Goal: Task Accomplishment & Management: Complete application form

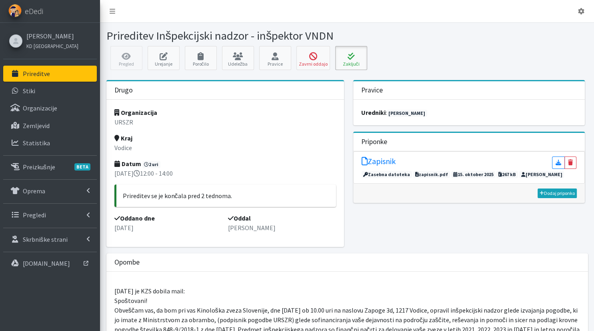
click at [344, 60] on button "Zaključi" at bounding box center [351, 58] width 32 height 24
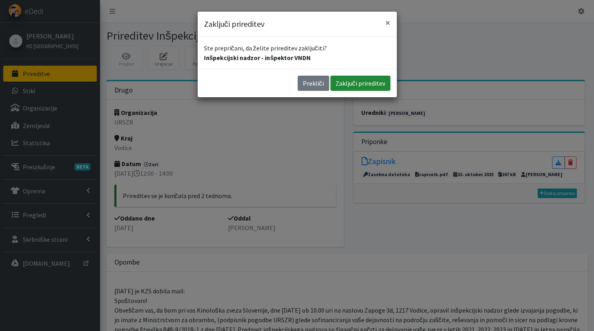
click at [351, 88] on button "Zaključi prireditev" at bounding box center [361, 83] width 60 height 15
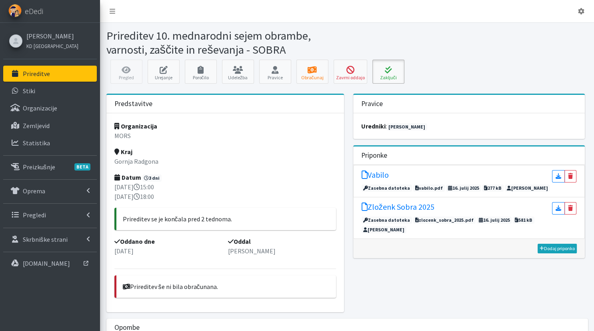
click at [400, 68] on icon at bounding box center [388, 70] width 27 height 8
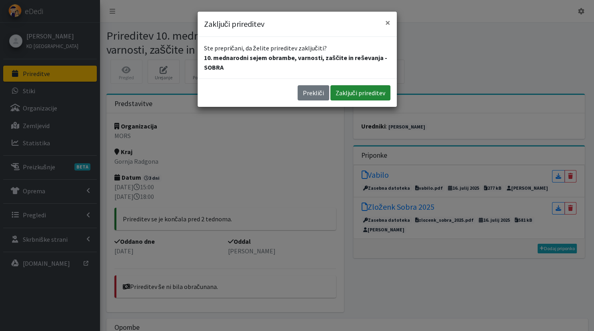
click at [350, 95] on button "Zaključi prireditev" at bounding box center [361, 92] width 60 height 15
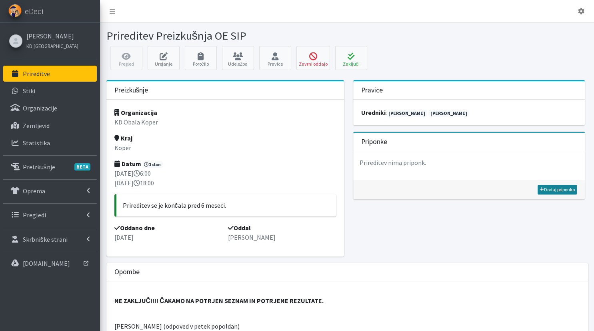
click at [572, 189] on link "Dodaj priponko" at bounding box center [557, 190] width 39 height 10
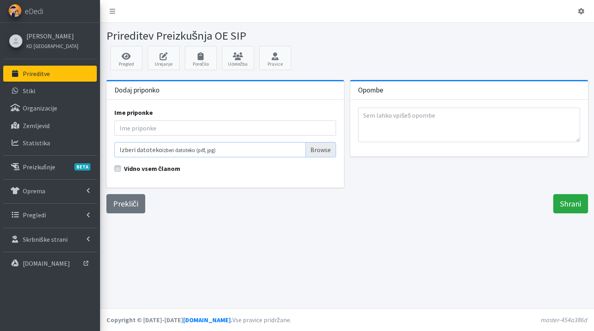
click at [320, 150] on input "Izberi datoteko Izberi datoteko (pdf, jpg)" at bounding box center [225, 149] width 222 height 15
type input "C:\fakepath\Rezultati preizkusenj 2021-2025 - 2025_04.pdf"
click at [139, 26] on div "Prireditev Preizkušnja OE SIP Pregled Urejanje Poročilo Udeležba Pravice" at bounding box center [347, 51] width 494 height 57
click at [155, 124] on input "Ime priponke" at bounding box center [225, 128] width 222 height 15
type input "Rezultati"
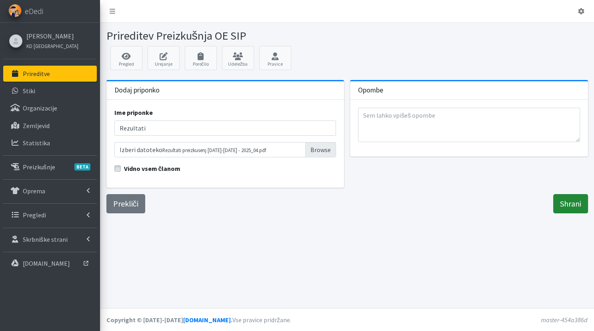
click at [562, 205] on input "Shrani" at bounding box center [571, 203] width 35 height 19
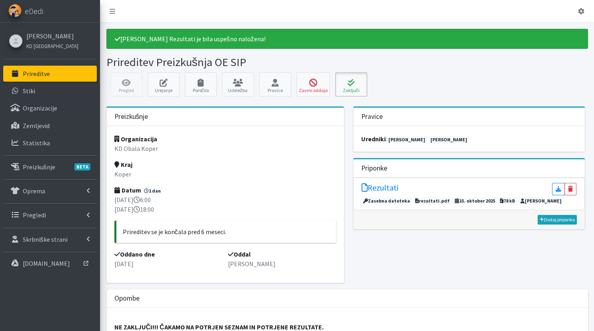
click at [347, 84] on icon at bounding box center [351, 83] width 27 height 8
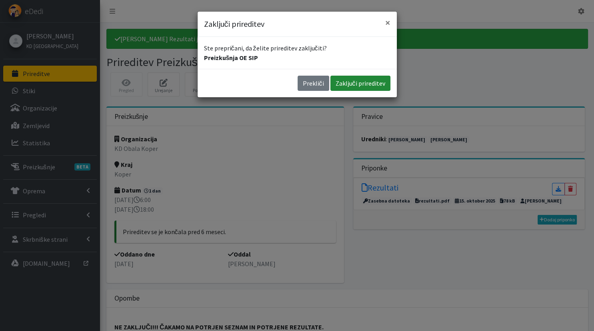
click at [366, 82] on button "Zaključi prireditev" at bounding box center [361, 83] width 60 height 15
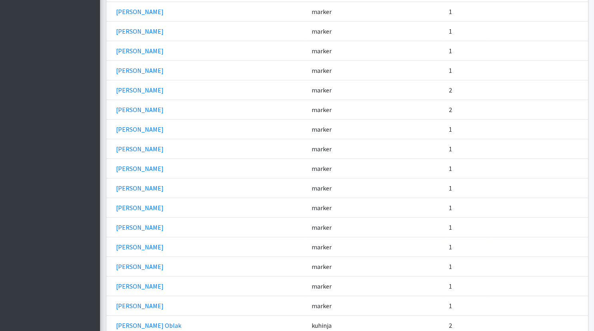
scroll to position [2472, 0]
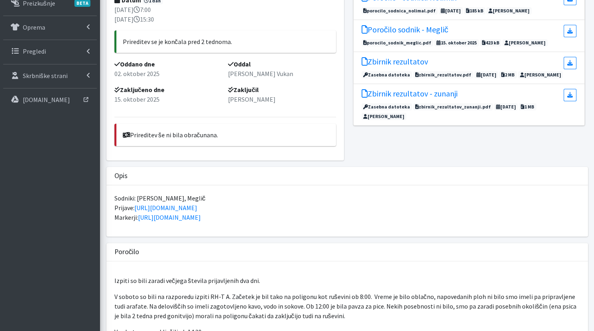
scroll to position [181, 0]
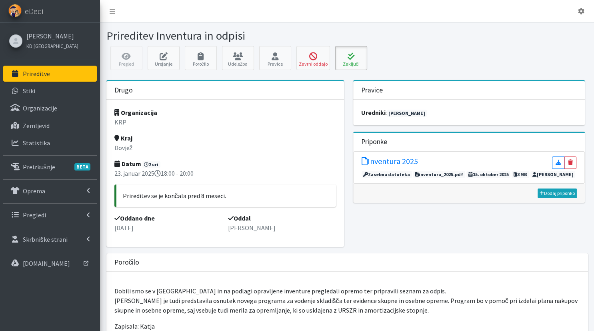
click at [353, 60] on icon at bounding box center [351, 56] width 27 height 8
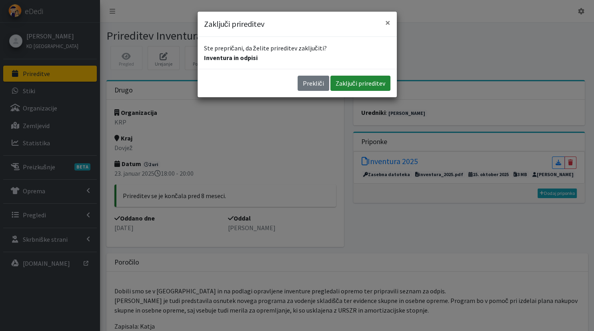
click at [345, 79] on button "Zaključi prireditev" at bounding box center [361, 83] width 60 height 15
